Goal: Transaction & Acquisition: Purchase product/service

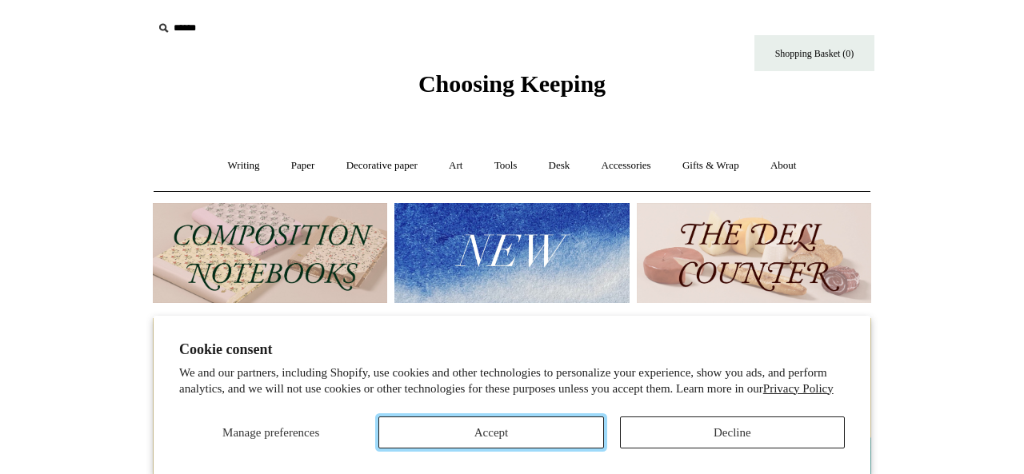
click at [530, 429] on button "Accept" at bounding box center [490, 433] width 225 height 32
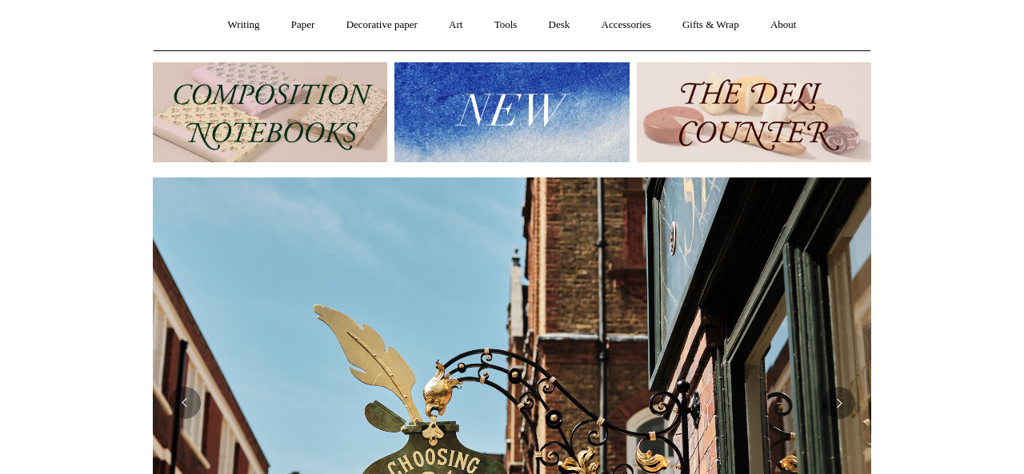
scroll to position [55, 0]
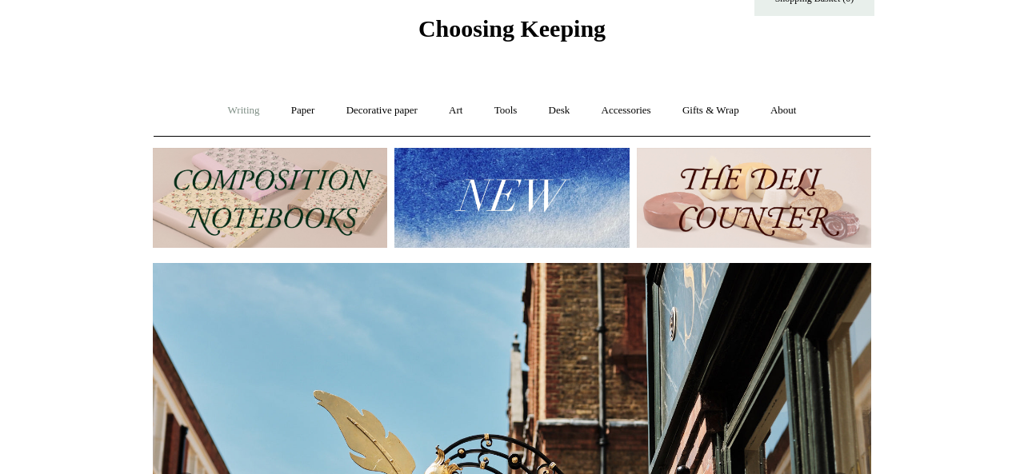
click at [229, 109] on link "Writing +" at bounding box center [244, 111] width 61 height 42
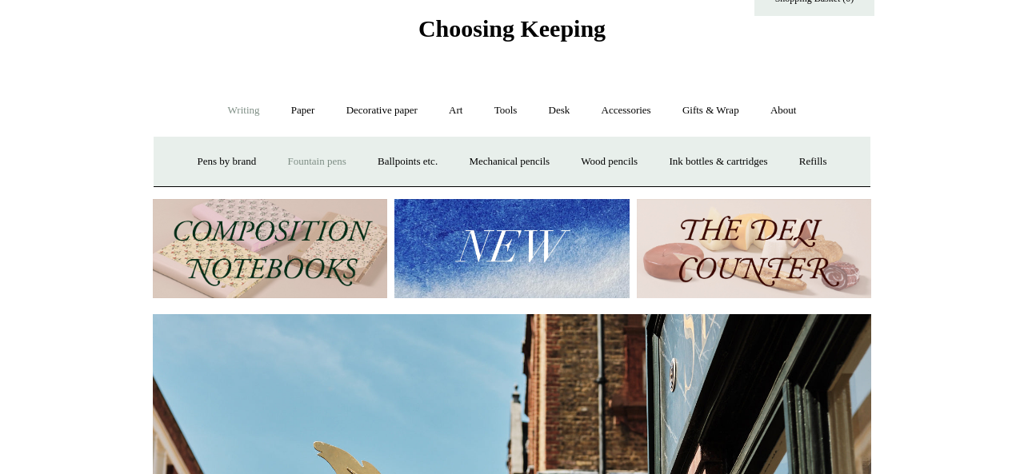
click at [338, 165] on link "Fountain pens +" at bounding box center [316, 162] width 87 height 42
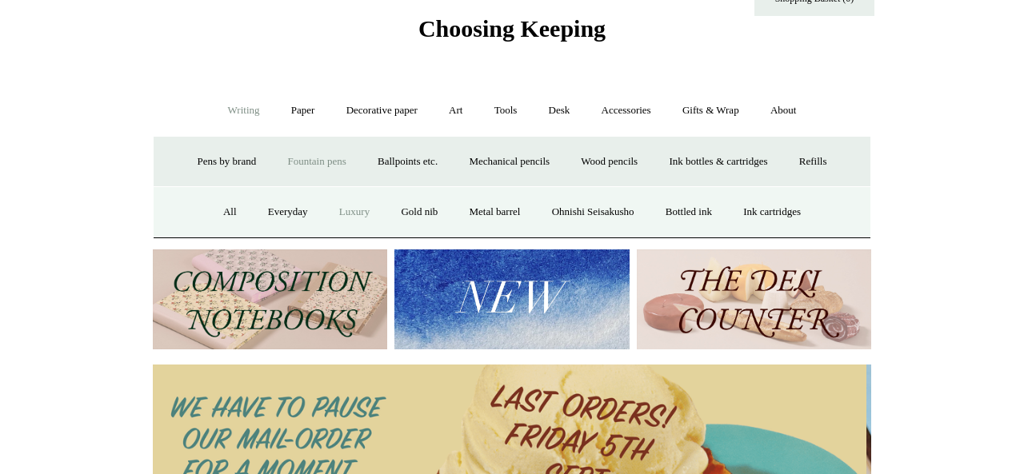
scroll to position [0, 0]
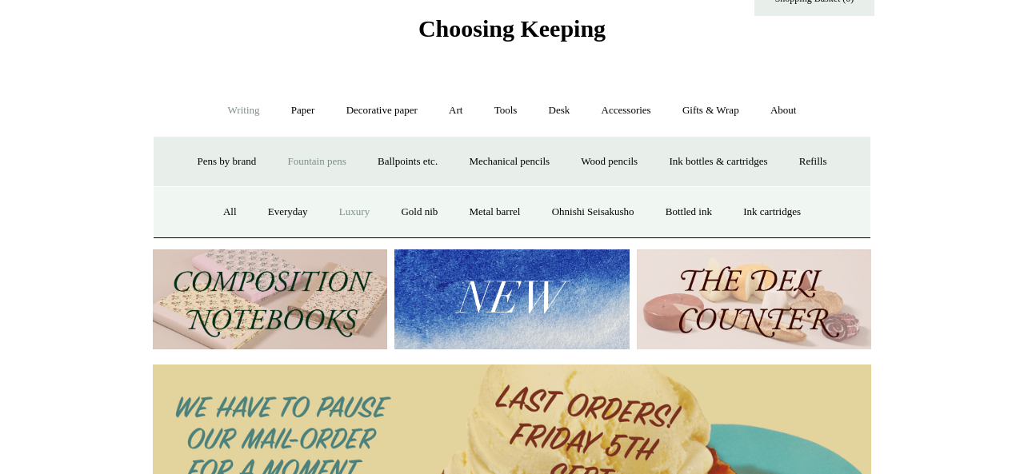
click at [334, 211] on link "Luxury" at bounding box center [354, 212] width 59 height 42
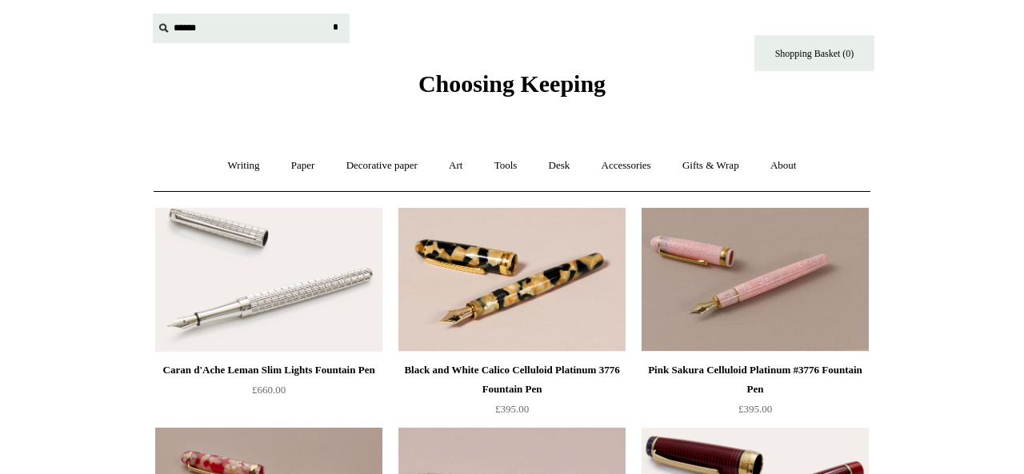
click at [216, 26] on input "text" at bounding box center [251, 29] width 197 height 30
type input "**********"
click at [327, 14] on input "*" at bounding box center [335, 28] width 16 height 28
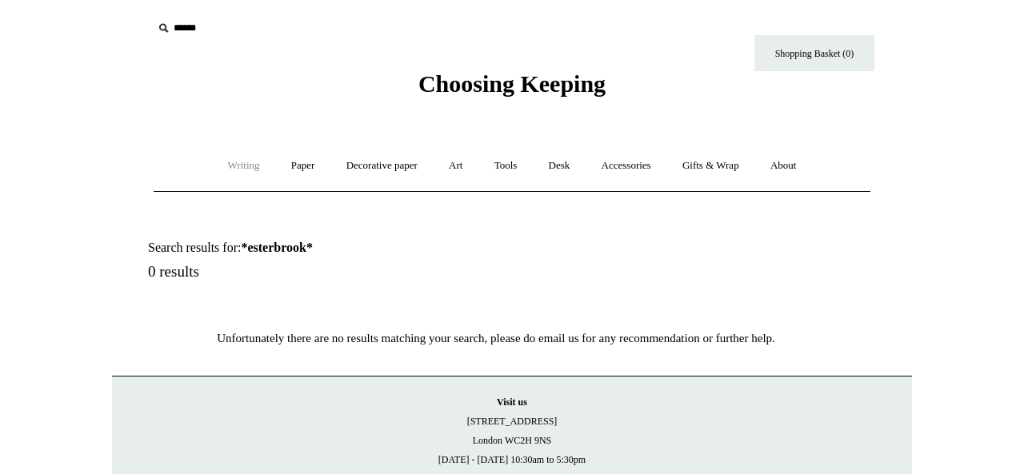
click at [234, 172] on link "Writing +" at bounding box center [244, 166] width 61 height 42
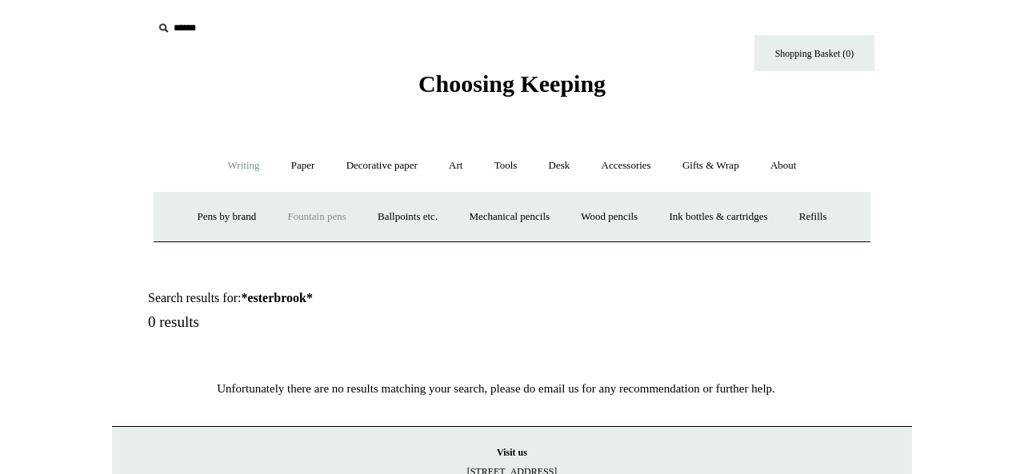
click at [327, 214] on link "Fountain pens +" at bounding box center [316, 217] width 87 height 42
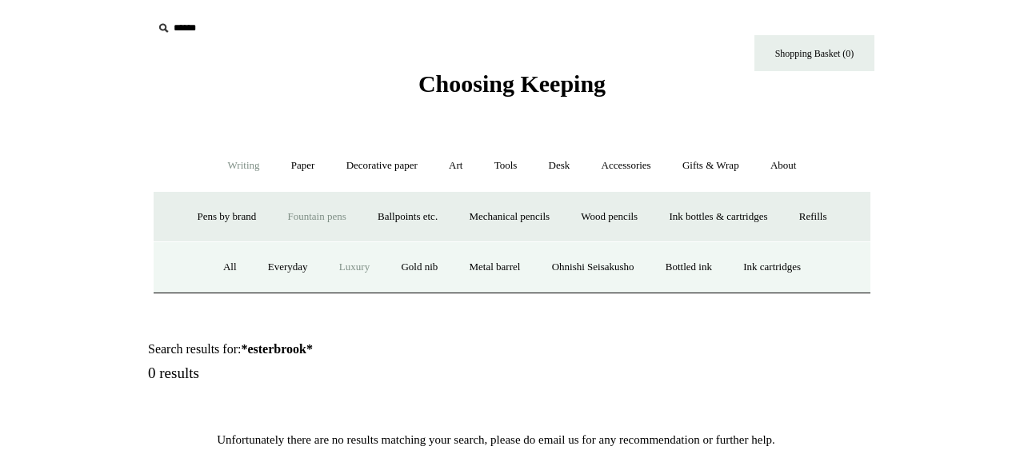
click at [362, 272] on link "Luxury" at bounding box center [354, 267] width 59 height 42
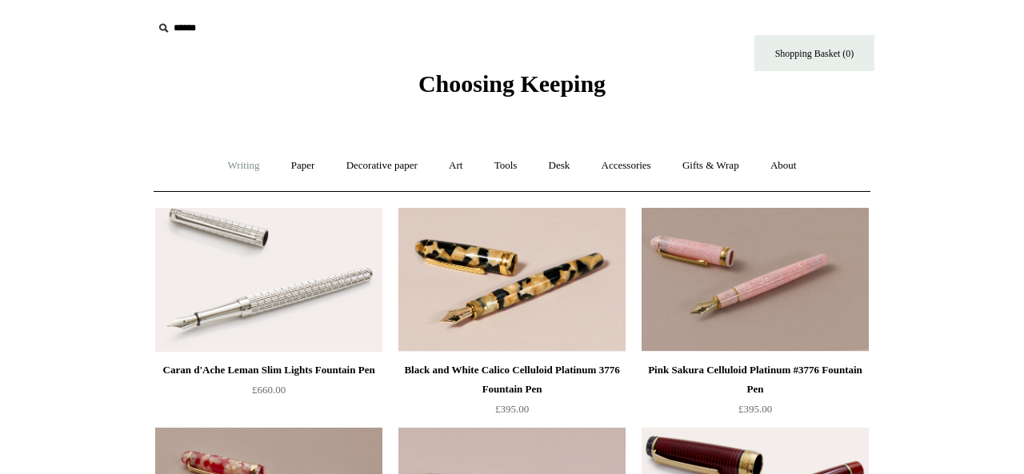
click at [227, 160] on link "Writing +" at bounding box center [244, 166] width 61 height 42
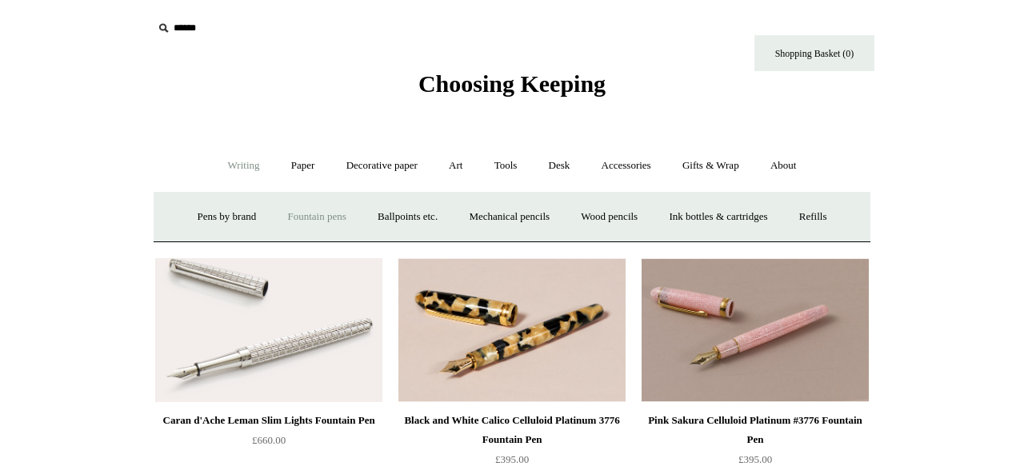
click at [312, 214] on link "Fountain pens +" at bounding box center [316, 217] width 87 height 42
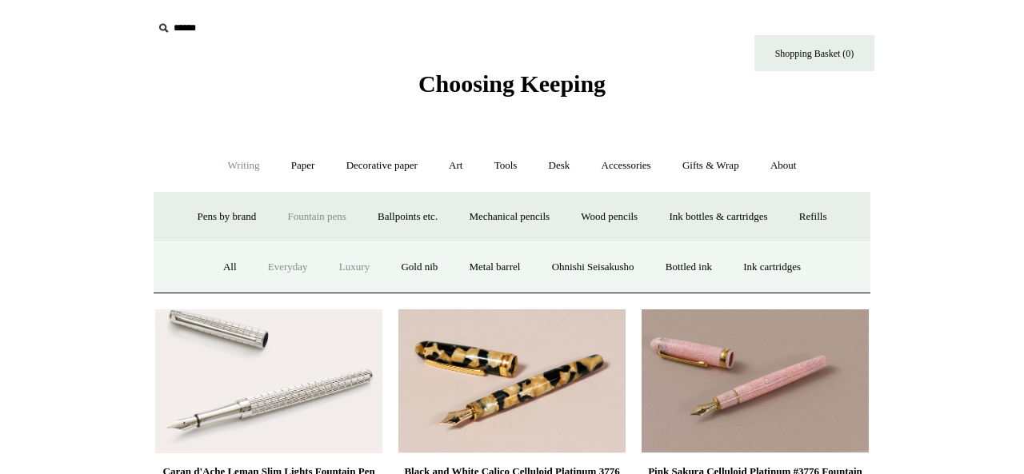
click at [277, 264] on link "Everyday" at bounding box center [288, 267] width 69 height 42
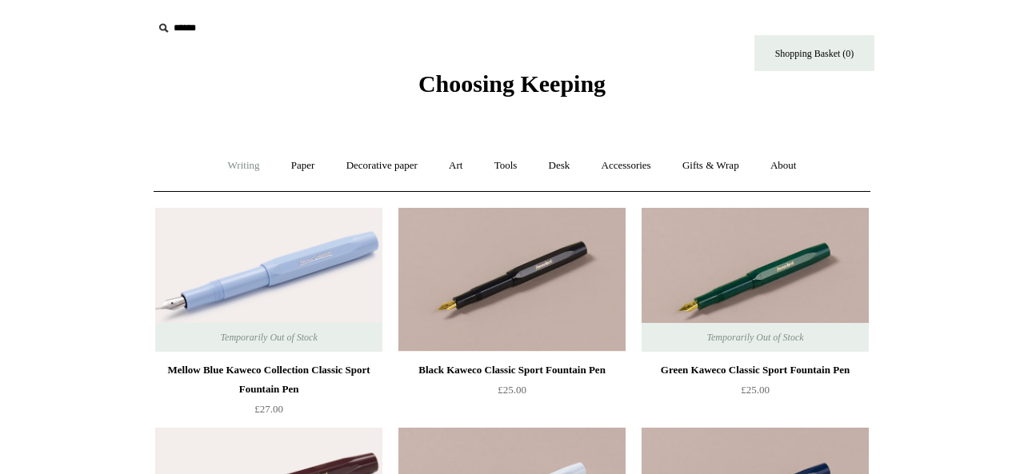
click at [235, 164] on link "Writing +" at bounding box center [244, 166] width 61 height 42
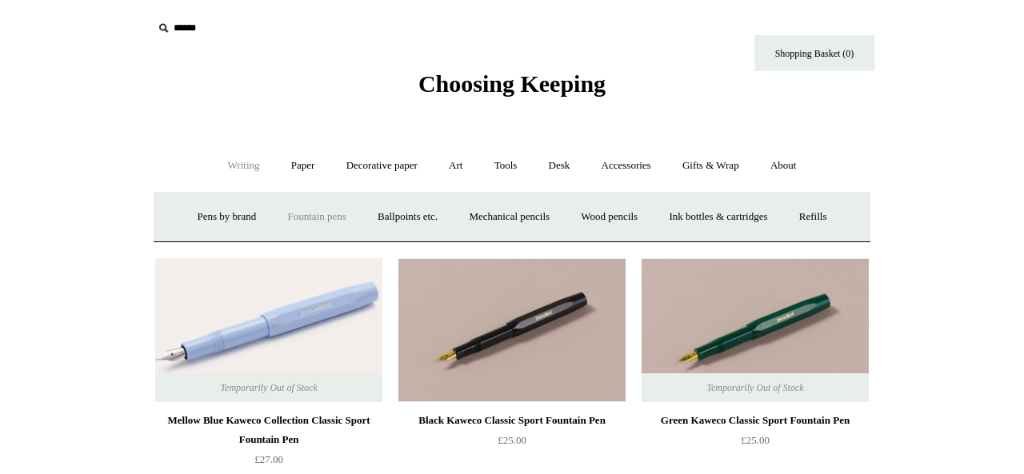
click at [314, 212] on link "Fountain pens +" at bounding box center [316, 217] width 87 height 42
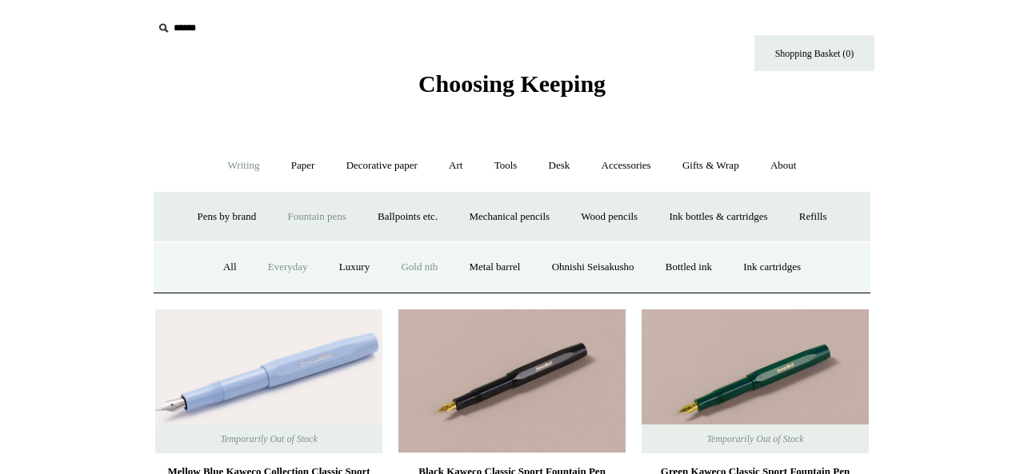
click at [415, 269] on link "Gold nib" at bounding box center [419, 267] width 66 height 42
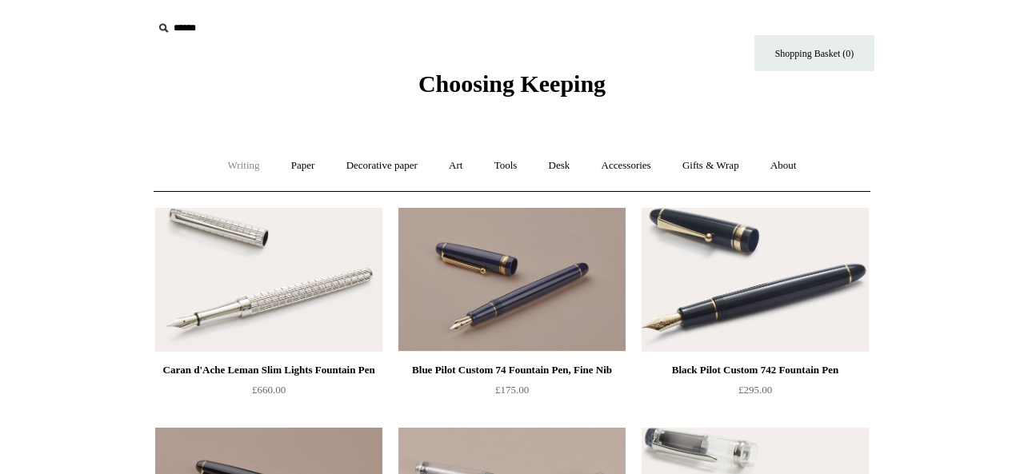
click at [238, 163] on link "Writing +" at bounding box center [244, 166] width 61 height 42
